Goal: Task Accomplishment & Management: Complete application form

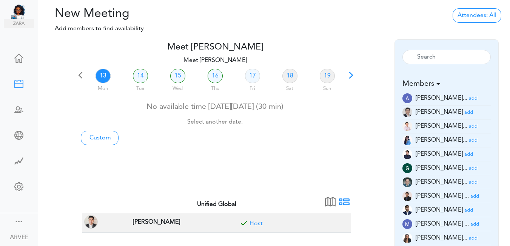
click at [351, 74] on span at bounding box center [351, 78] width 11 height 11
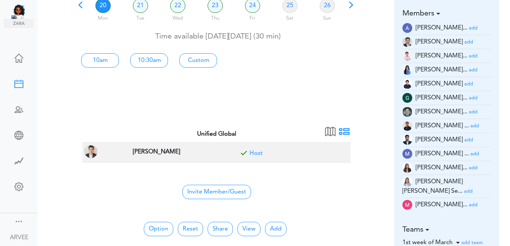
scroll to position [71, 0]
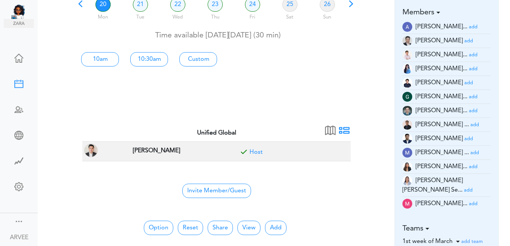
click at [469, 201] on small "add" at bounding box center [473, 203] width 9 height 5
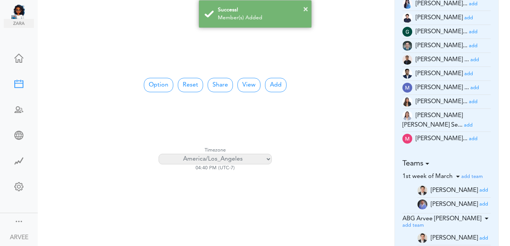
scroll to position [139, 0]
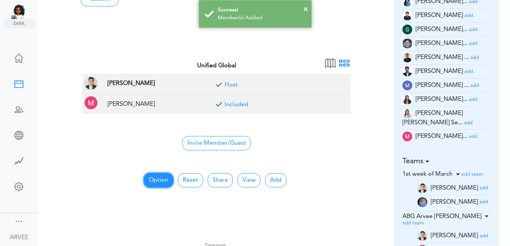
click at [156, 180] on button "Option" at bounding box center [158, 180] width 29 height 14
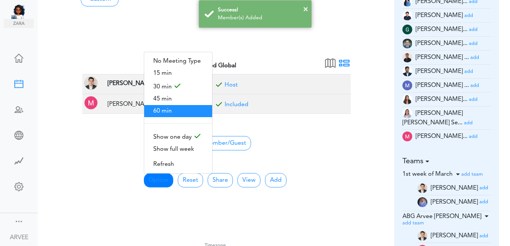
click at [164, 109] on span "60 min" at bounding box center [178, 111] width 68 height 12
click at [164, 109] on td "[PERSON_NAME]" at bounding box center [155, 104] width 108 height 20
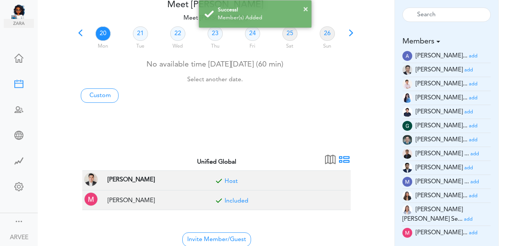
scroll to position [0, 0]
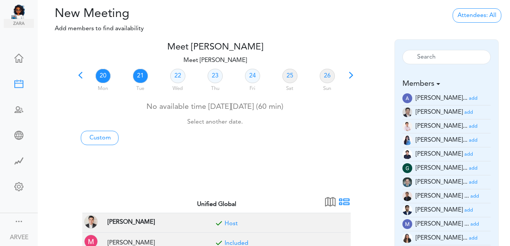
click at [141, 77] on link "21" at bounding box center [140, 76] width 15 height 14
click at [103, 137] on link "Custom" at bounding box center [100, 138] width 38 height 14
type input "Meet [PERSON_NAME]"
type input "https://us02web.zoom.us/j/9174257685?pwd=VUE3Y2Fpem5ORktDVUZkeE9Yc01vZz09"
type input "2025-10-13T16:00"
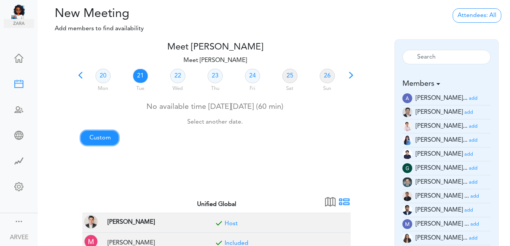
type input "2025-10-13T16:30"
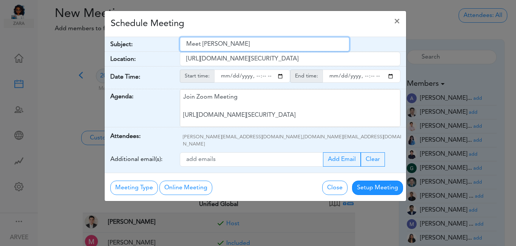
click at [185, 43] on input "Meet [PERSON_NAME]" at bounding box center [265, 44] width 170 height 14
paste input "Tax Planning Questions"
type input "Tax Planning Questions"
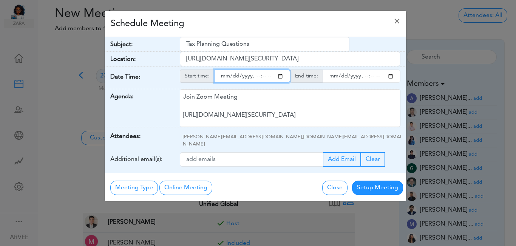
click at [281, 78] on input "starttime" at bounding box center [252, 76] width 76 height 13
click at [255, 79] on input "starttime" at bounding box center [252, 76] width 76 height 13
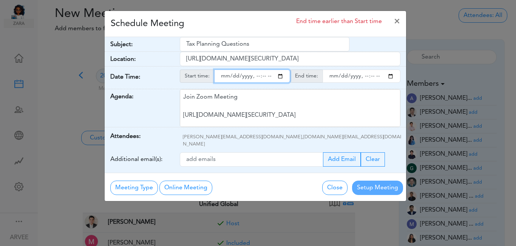
type input "2025-10-21T14:00"
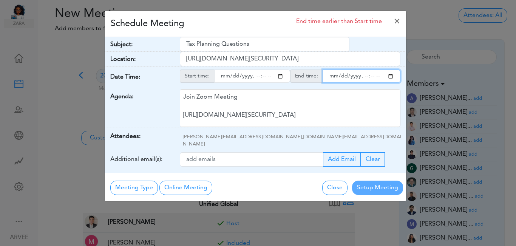
click at [392, 76] on input "endtime" at bounding box center [362, 76] width 78 height 13
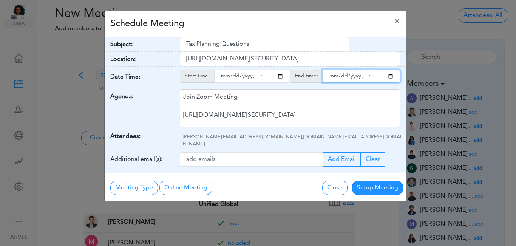
click at [365, 77] on input "endtime" at bounding box center [362, 76] width 78 height 13
type input "2025-10-21T15:00"
click at [278, 30] on div "Schedule Meeting ×" at bounding box center [255, 24] width 301 height 26
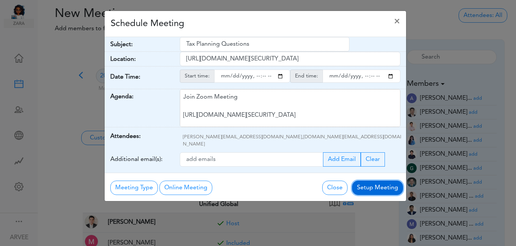
click at [371, 181] on button "Setup Meeting" at bounding box center [377, 188] width 51 height 14
click at [371, 180] on div "Meeting Type No Meeting Type Online Meeting Zoom Meeting Google Meeting Outlook…" at bounding box center [255, 187] width 301 height 28
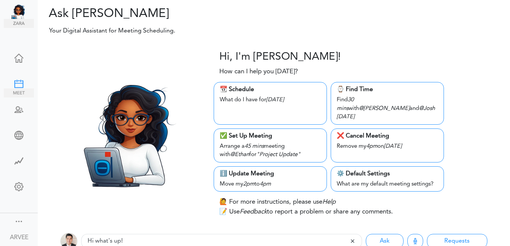
click at [14, 82] on div at bounding box center [19, 83] width 30 height 8
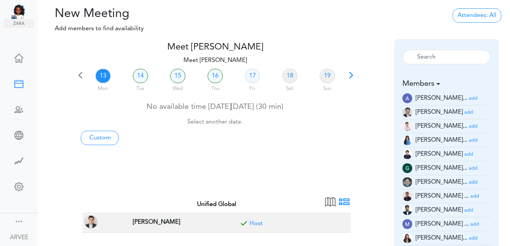
scroll to position [215, 0]
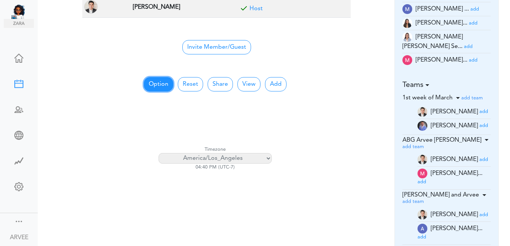
click at [158, 84] on button "Option" at bounding box center [158, 84] width 29 height 14
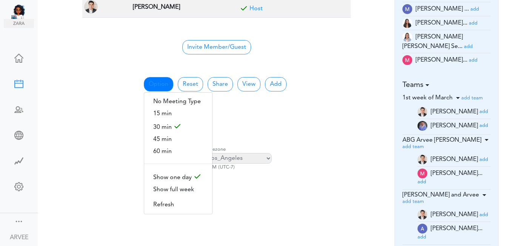
click at [345, 43] on center "Invite Member/Guest" at bounding box center [217, 47] width 260 height 16
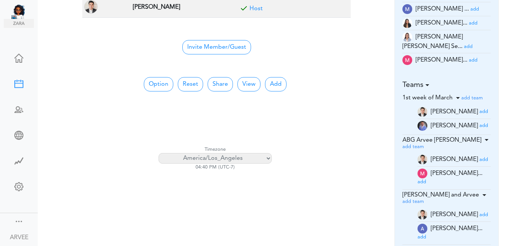
click at [469, 58] on small "add" at bounding box center [473, 60] width 9 height 5
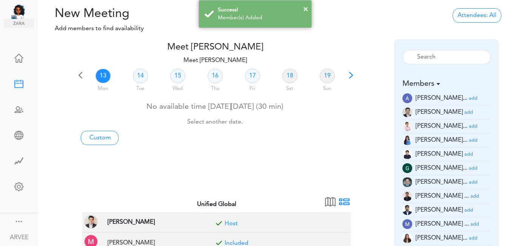
click at [350, 74] on span at bounding box center [351, 78] width 11 height 11
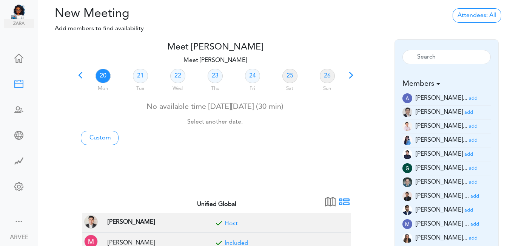
click at [102, 76] on link "20" at bounding box center [103, 76] width 15 height 14
click at [97, 138] on link "Custom" at bounding box center [100, 138] width 38 height 14
type input "Meet [PERSON_NAME]"
type input "https://us02web.zoom.us/j/9174257685?pwd=VUE3Y2Fpem5ORktDVUZkeE9Yc01vZz09"
type input "2025-10-13T16:00"
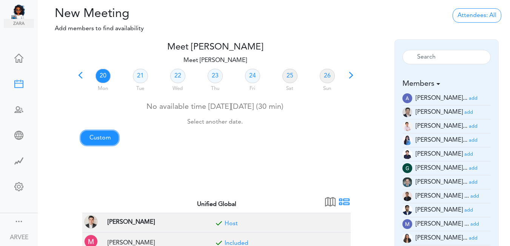
type input "2025-10-13T16:30"
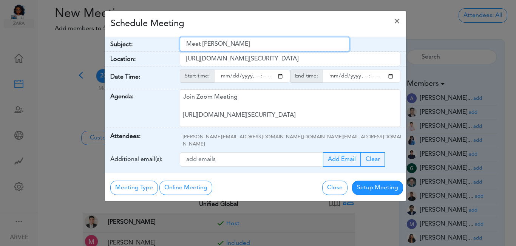
click at [187, 44] on input "Meet [PERSON_NAME]" at bounding box center [265, 44] width 170 height 14
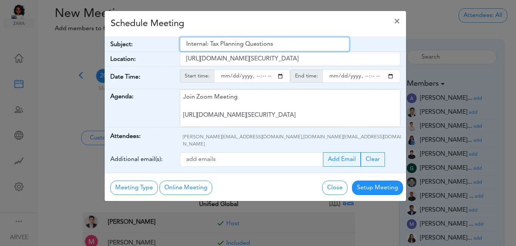
type input "Internal: Tax Planning Questions"
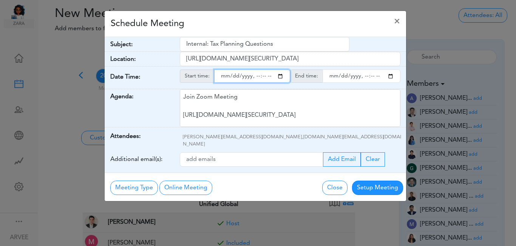
click at [281, 78] on input "starttime" at bounding box center [252, 76] width 76 height 13
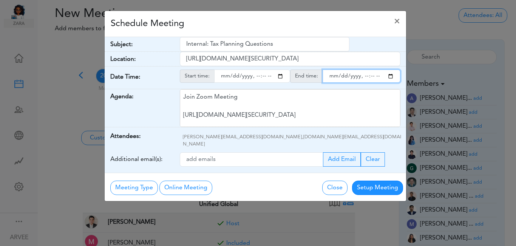
type input "2025-10-20T18:00"
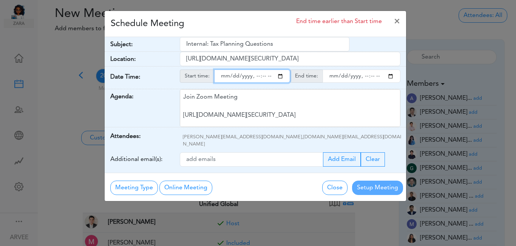
click at [390, 78] on input "endtime" at bounding box center [362, 76] width 78 height 13
type input "2025-10-20T18:30"
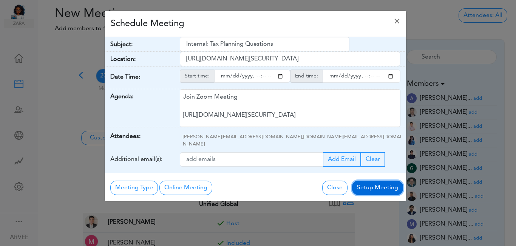
click at [372, 182] on button "Setup Meeting" at bounding box center [377, 188] width 51 height 14
click at [371, 182] on div "Meeting Type No Meeting Type Online Meeting Zoom Meeting Google Meeting Outlook…" at bounding box center [255, 187] width 301 height 28
